Goal: Task Accomplishment & Management: Manage account settings

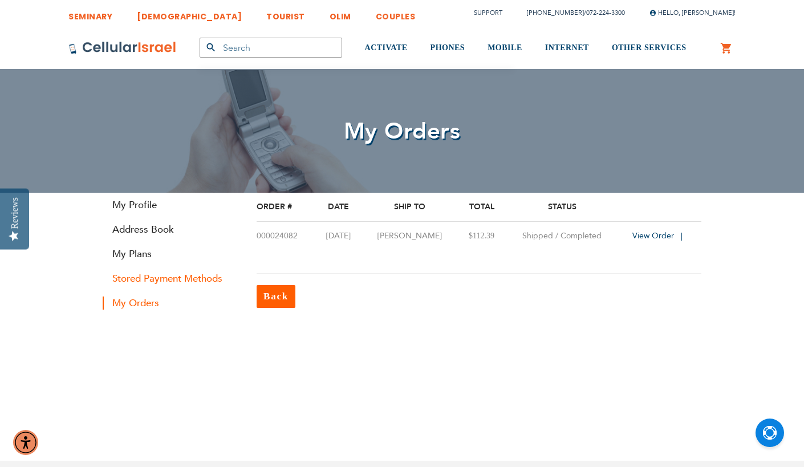
click at [181, 275] on link "Stored Payment Methods" at bounding box center [171, 278] width 137 height 13
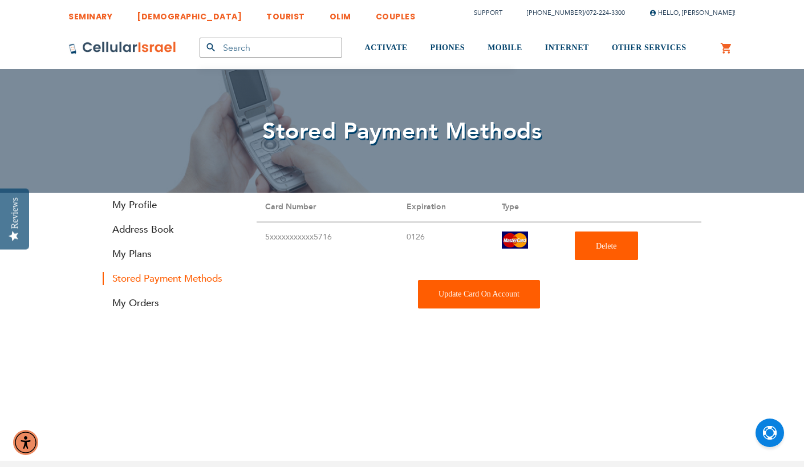
click at [528, 291] on div "Update Card On Account" at bounding box center [479, 294] width 122 height 29
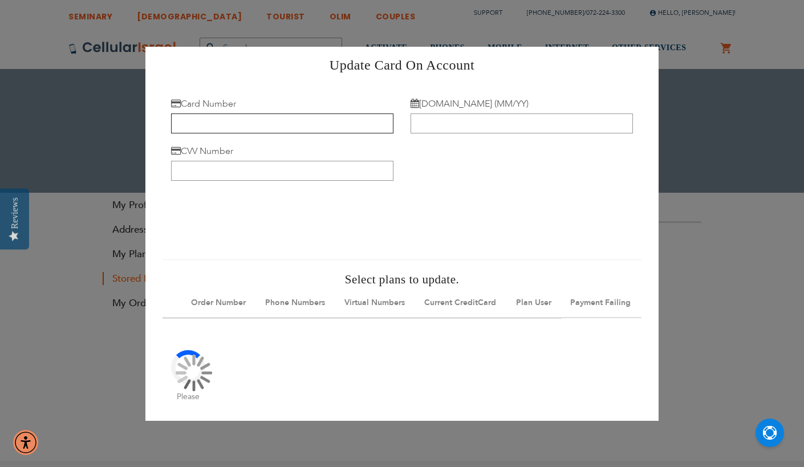
click at [257, 122] on input "Card Number" at bounding box center [282, 124] width 222 height 20
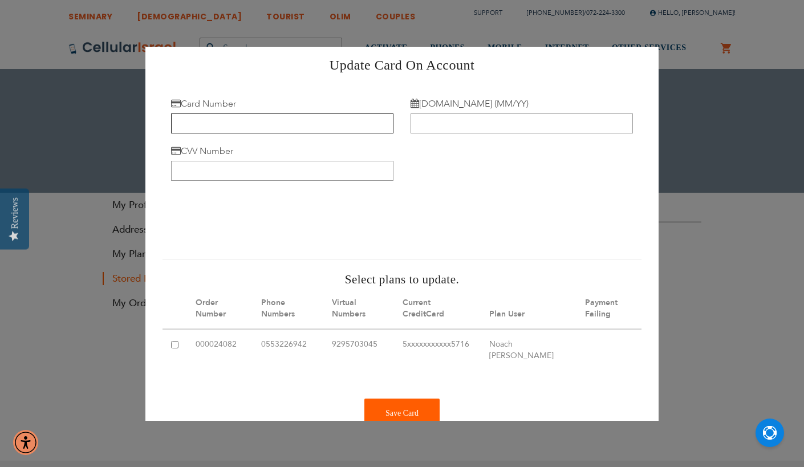
type input "5424 1816 1679 5220"
type input "07/29"
type input "465"
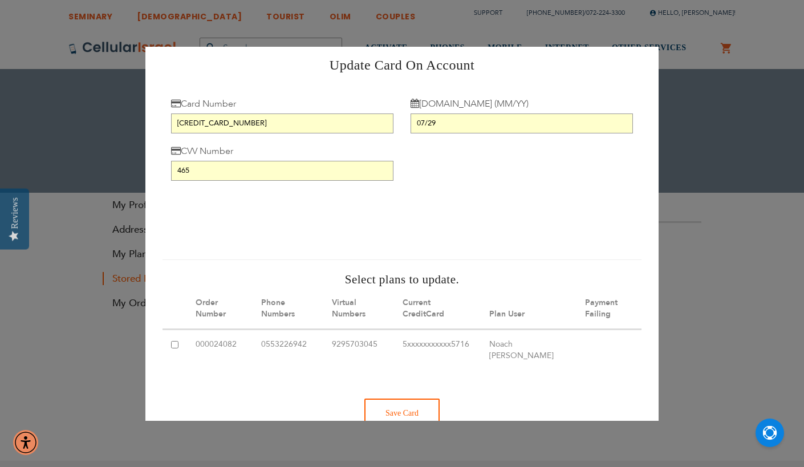
click at [412, 408] on div "Save Card" at bounding box center [401, 413] width 75 height 29
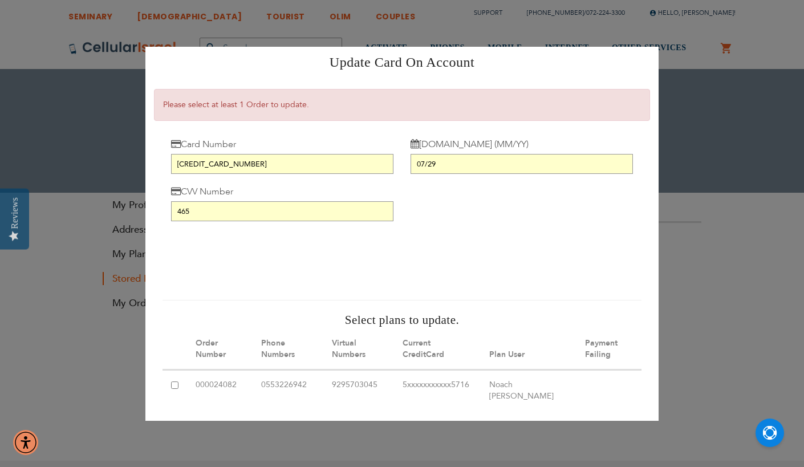
scroll to position [6, 0]
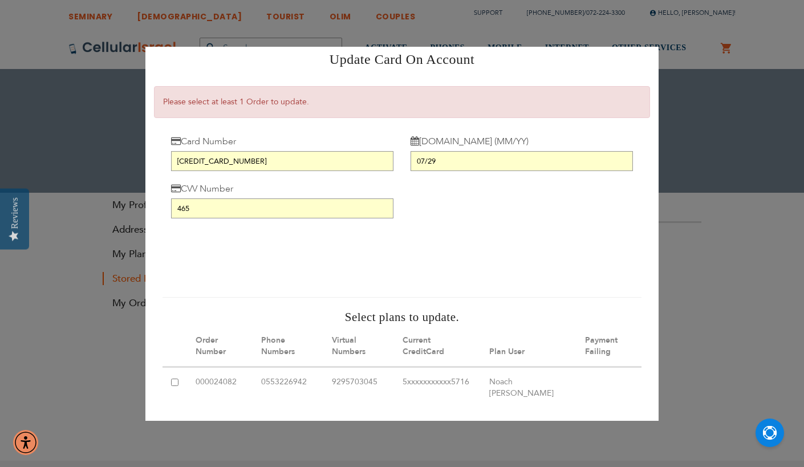
click at [173, 379] on input "checkbox" at bounding box center [174, 382] width 7 height 7
checkbox input "true"
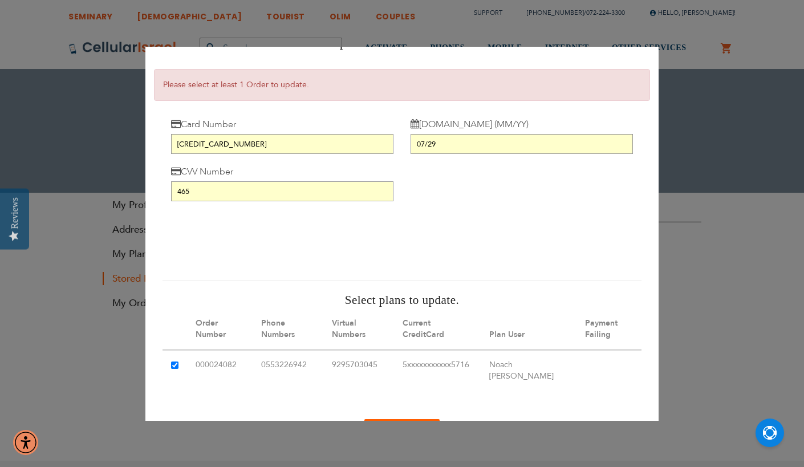
scroll to position [75, 0]
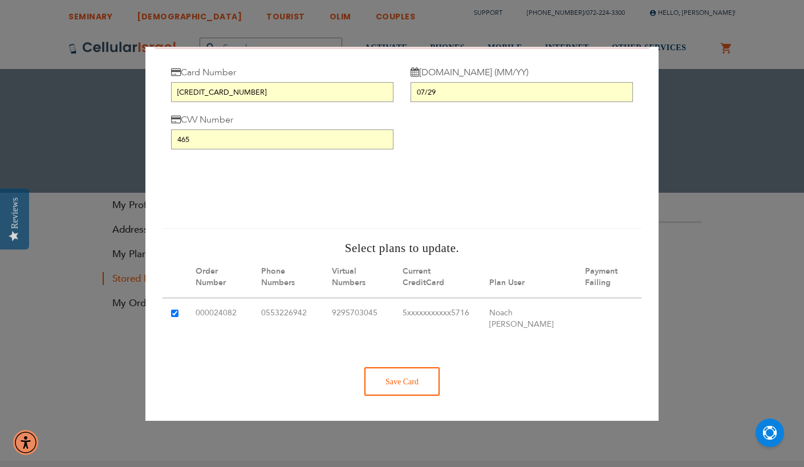
click at [409, 379] on div "Save Card" at bounding box center [401, 382] width 75 height 29
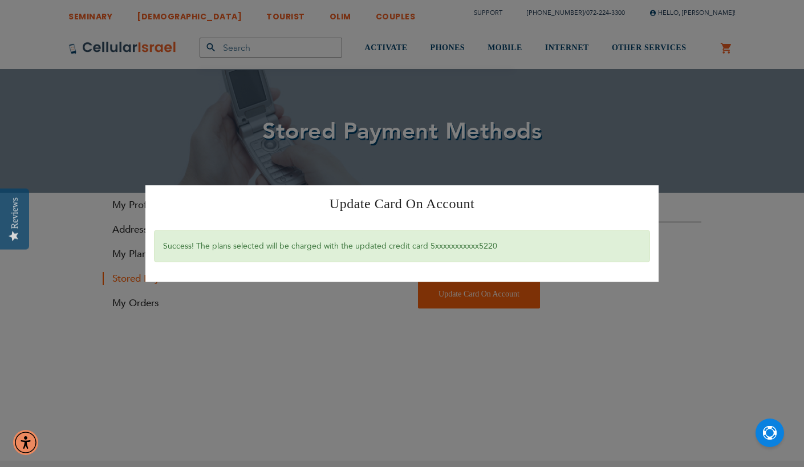
scroll to position [0, 0]
